Goal: Information Seeking & Learning: Learn about a topic

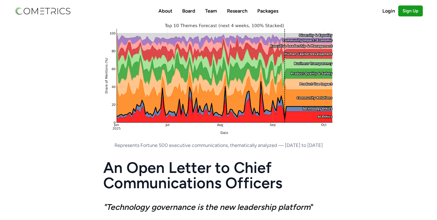
click at [40, 8] on img at bounding box center [42, 10] width 57 height 9
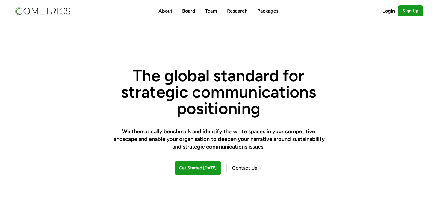
click at [233, 16] on nav "About Board Team Research Packages Login Sign Up" at bounding box center [219, 11] width 420 height 22
click at [235, 10] on link "Research" at bounding box center [237, 11] width 20 height 6
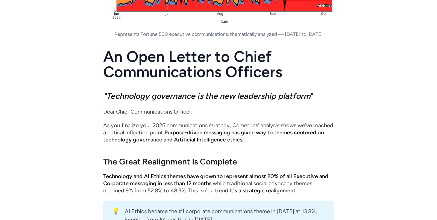
scroll to position [110, 0]
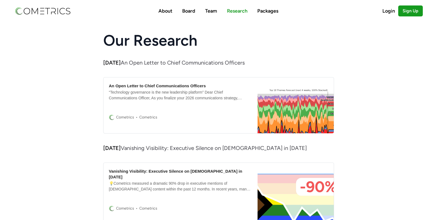
click at [158, 105] on div "An Open Letter to Chief Communications Officers “Technology governance is the n…" at bounding box center [181, 105] width 154 height 56
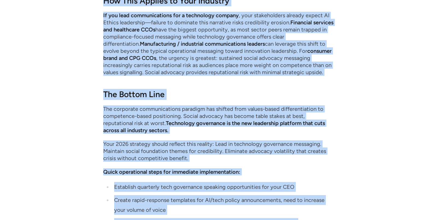
scroll to position [706, 0]
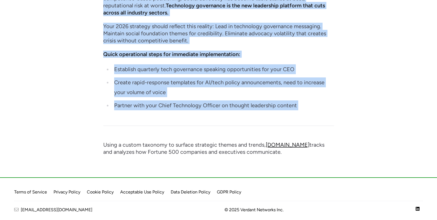
drag, startPoint x: 107, startPoint y: 157, endPoint x: 273, endPoint y: 129, distance: 167.9
copy article "An Open Letter to Chief Communications Officers "Technology governance is the n…"
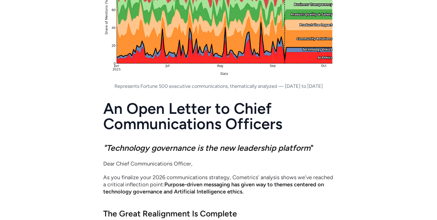
scroll to position [45, 0]
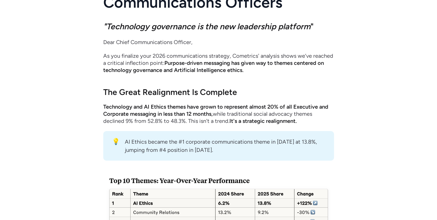
scroll to position [170, 0]
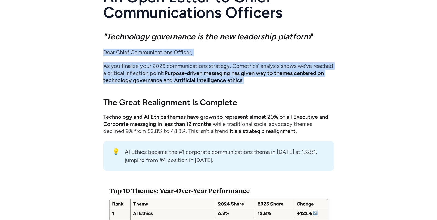
drag, startPoint x: 276, startPoint y: 77, endPoint x: 98, endPoint y: 49, distance: 180.1
copy div "Dear Chief Communications Officer, As you finalize your 2026 communications str…"
